Goal: Task Accomplishment & Management: Use online tool/utility

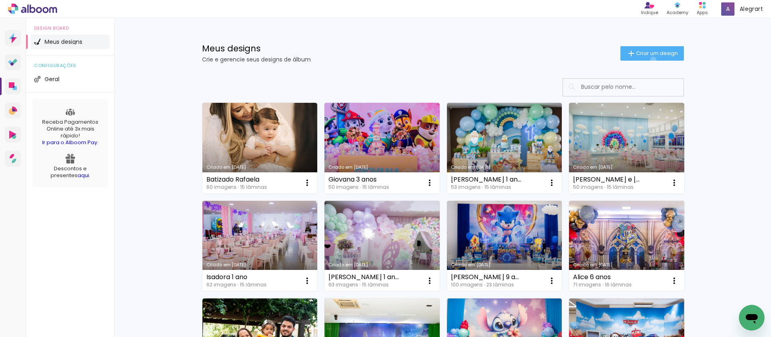
drag, startPoint x: 648, startPoint y: 60, endPoint x: 581, endPoint y: 69, distance: 68.0
click at [648, 60] on paper-button "Criar um design" at bounding box center [651, 53] width 63 height 14
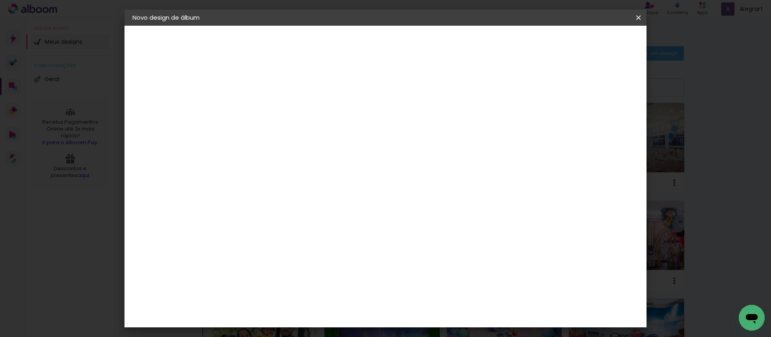
click at [264, 114] on div at bounding box center [264, 114] width 0 height 1
type input "B"
type paper-input "B"
type input "Bella 6 ano"
type paper-input "Bella 6 ano"
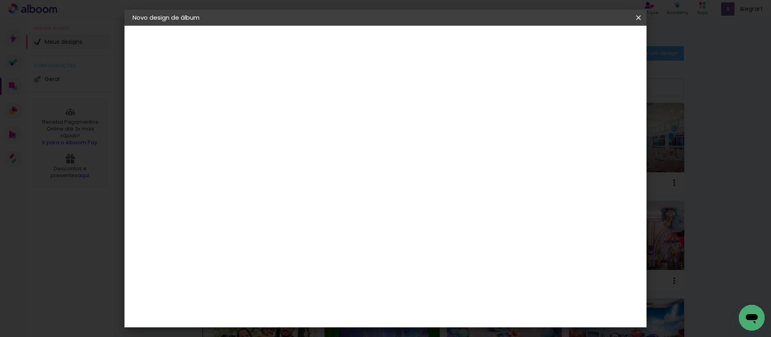
type input "Bella 6 anos"
type paper-input "Bella 6 anos"
click at [346, 40] on paper-button "Avançar" at bounding box center [326, 43] width 39 height 14
click at [414, 128] on paper-item "Tamanho Livre" at bounding box center [375, 122] width 77 height 18
click at [0, 0] on slot "Avançar" at bounding box center [0, 0] width 0 height 0
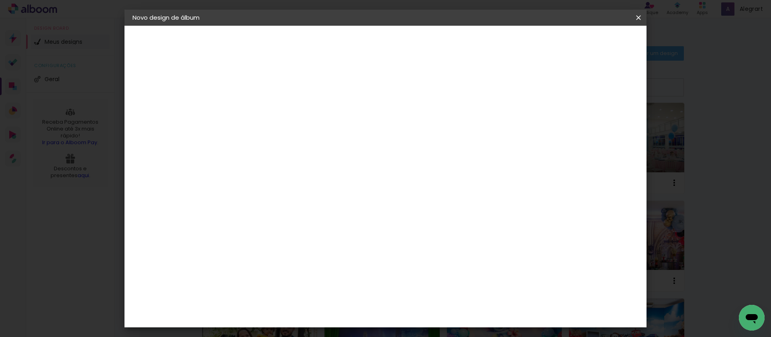
drag, startPoint x: 243, startPoint y: 228, endPoint x: 235, endPoint y: 227, distance: 7.6
click at [236, 227] on input "30" at bounding box center [238, 228] width 21 height 12
type input "20"
type paper-input "20"
click at [0, 0] on slot "Mostrar sangria" at bounding box center [0, 0] width 0 height 0
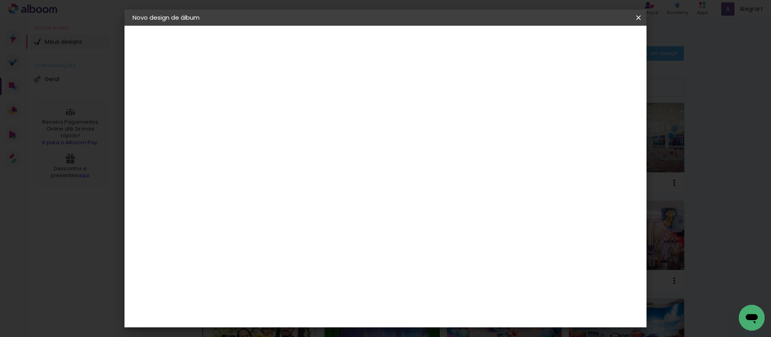
type paper-checkbox "on"
click at [588, 40] on span "Iniciar design" at bounding box center [570, 43] width 37 height 6
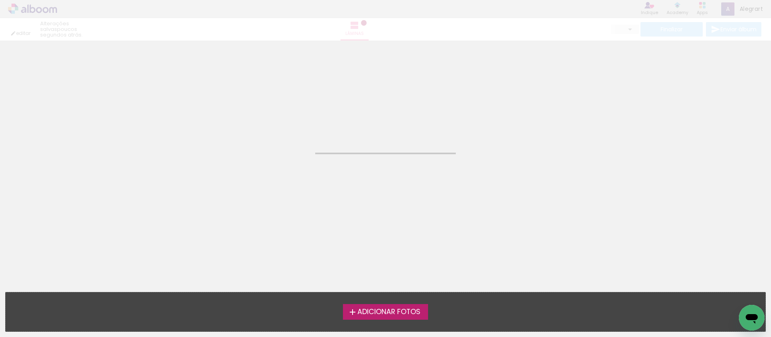
click at [405, 311] on span "Adicionar Fotos" at bounding box center [388, 311] width 63 height 7
click at [0, 0] on input "file" at bounding box center [0, 0] width 0 height 0
